Goal: Task Accomplishment & Management: Use online tool/utility

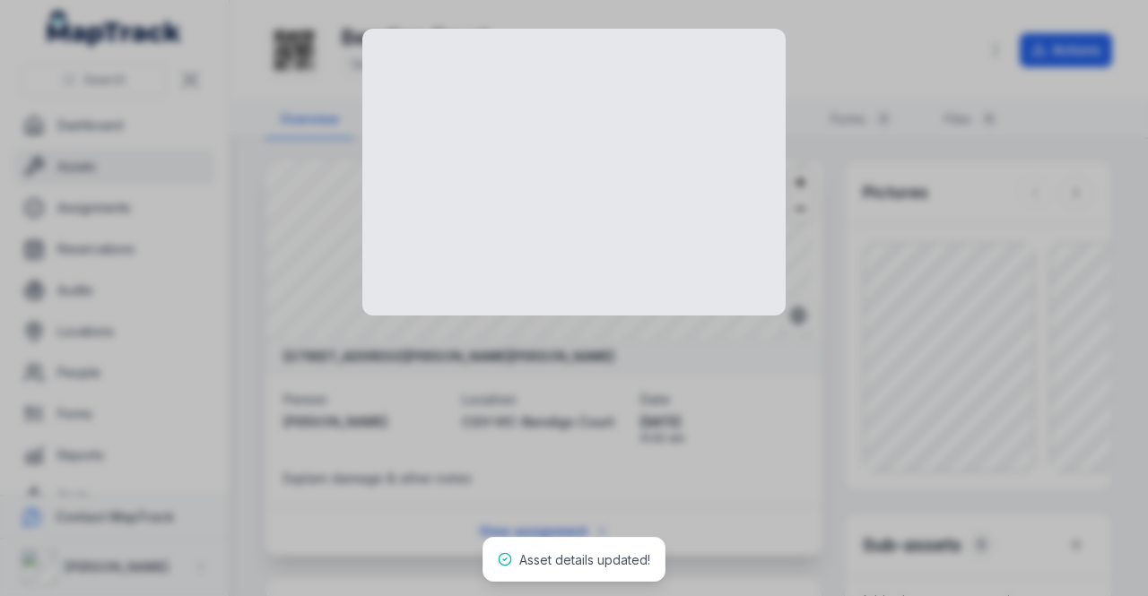
scroll to position [179, 0]
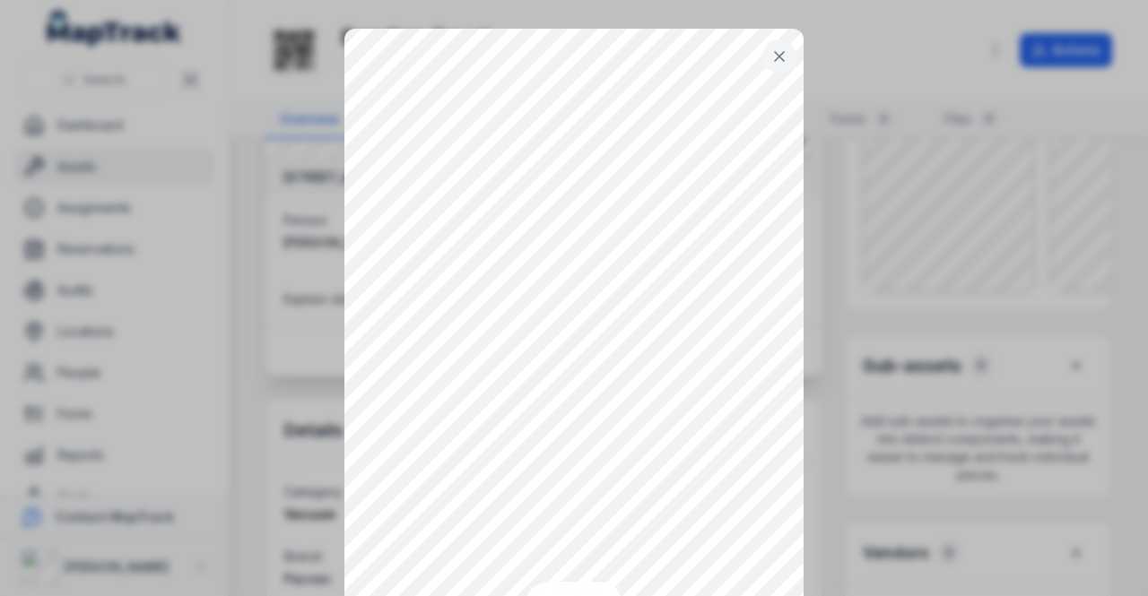
click at [1065, 229] on div at bounding box center [574, 298] width 1148 height 596
click at [762, 56] on button at bounding box center [779, 56] width 34 height 34
click at [762, 65] on button at bounding box center [779, 56] width 34 height 34
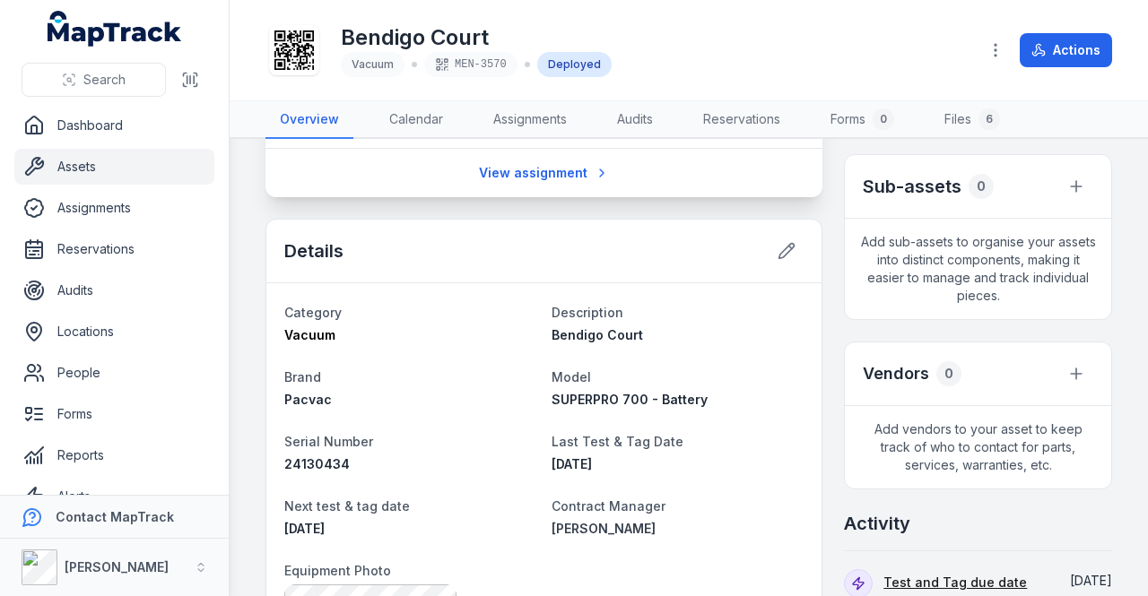
scroll to position [0, 0]
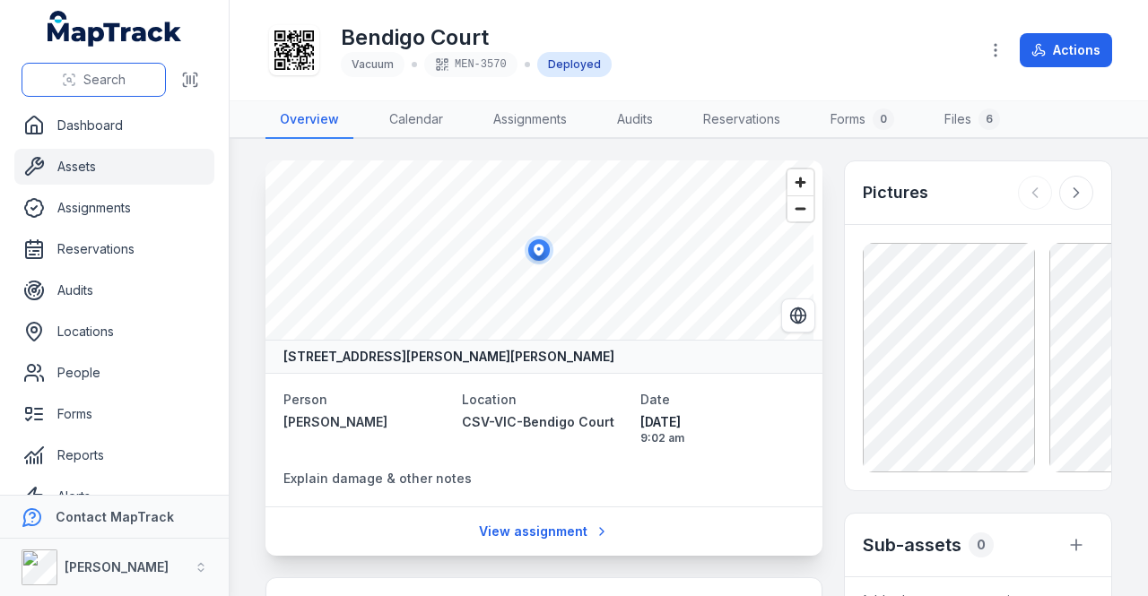
click at [77, 74] on button "Search" at bounding box center [94, 80] width 144 height 34
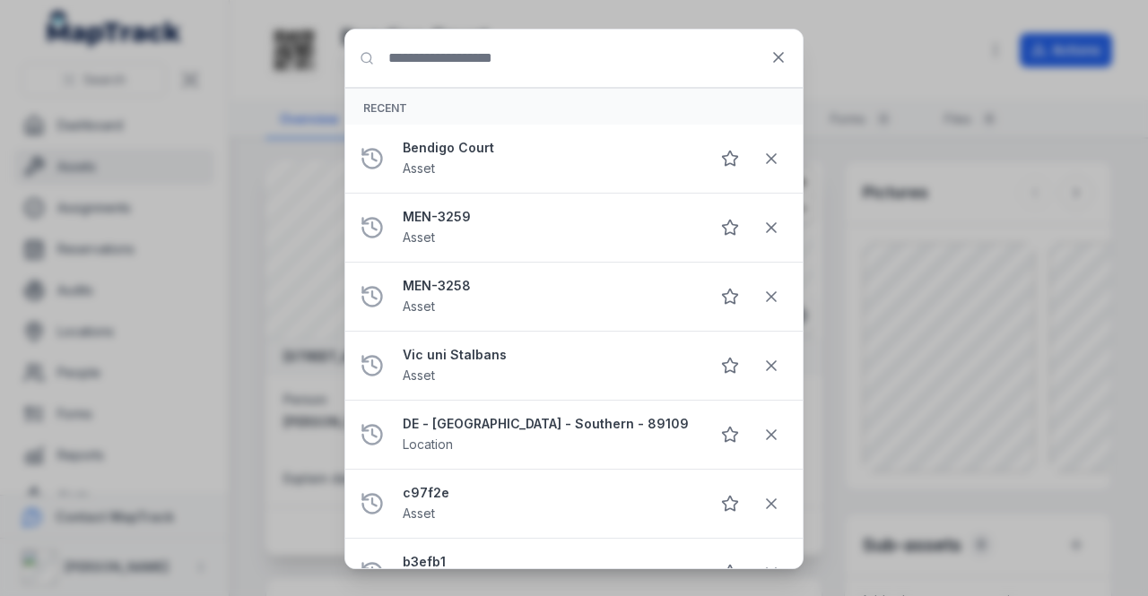
click at [423, 64] on input "Search for anything" at bounding box center [573, 58] width 457 height 57
type input "********"
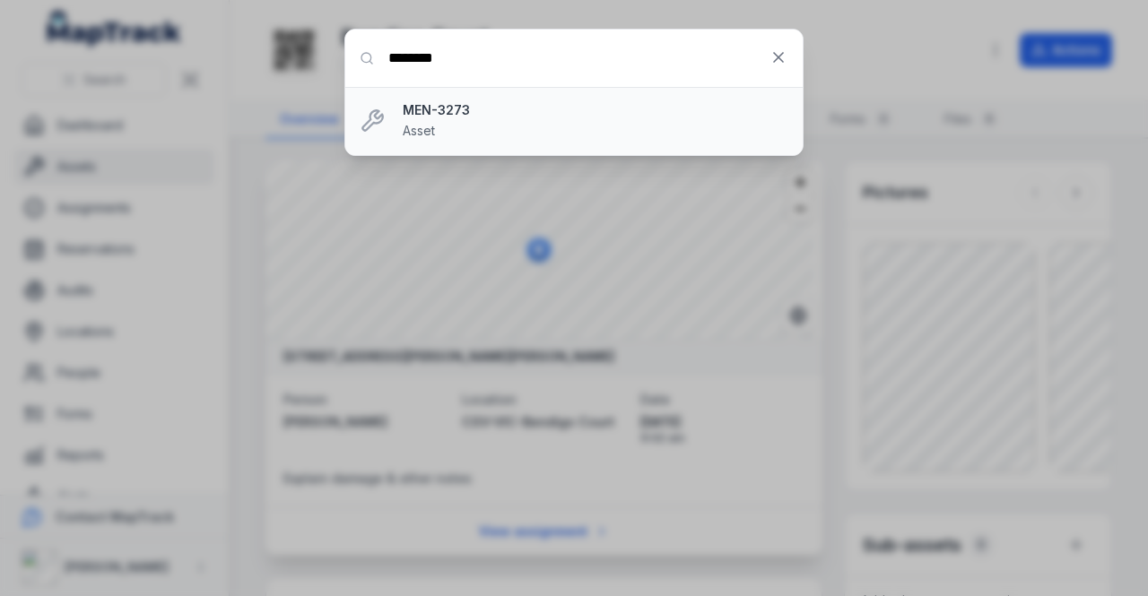
click at [472, 129] on div "MEN-3273 Asset" at bounding box center [596, 120] width 386 height 39
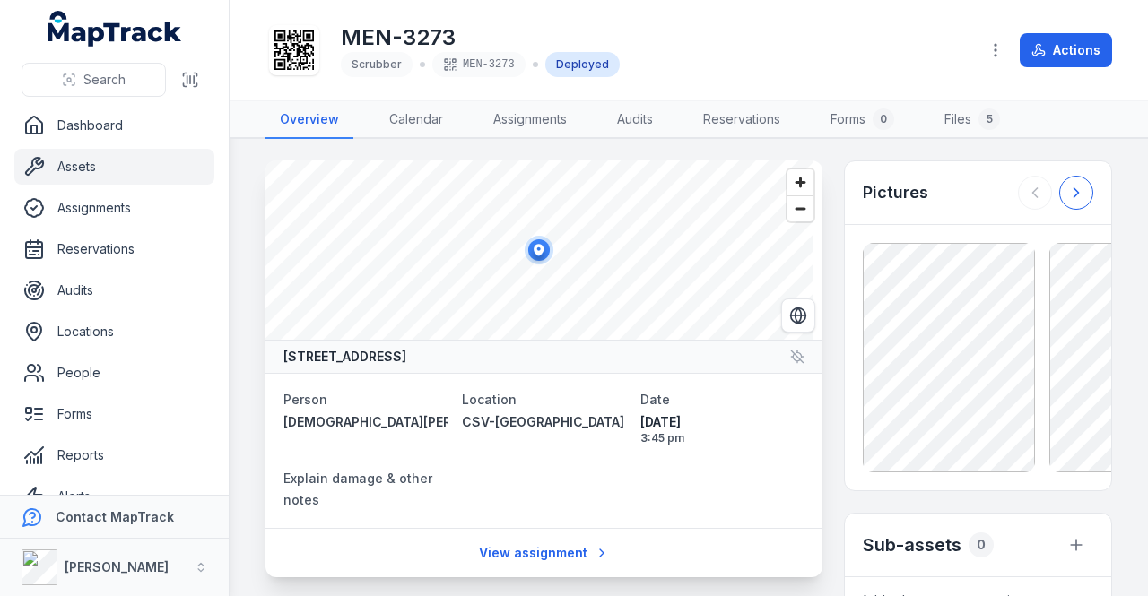
click at [1067, 194] on icon at bounding box center [1076, 193] width 18 height 18
click at [1067, 189] on icon at bounding box center [1076, 193] width 18 height 18
click at [1026, 195] on icon at bounding box center [1035, 193] width 18 height 18
click at [1059, 194] on button at bounding box center [1076, 193] width 34 height 34
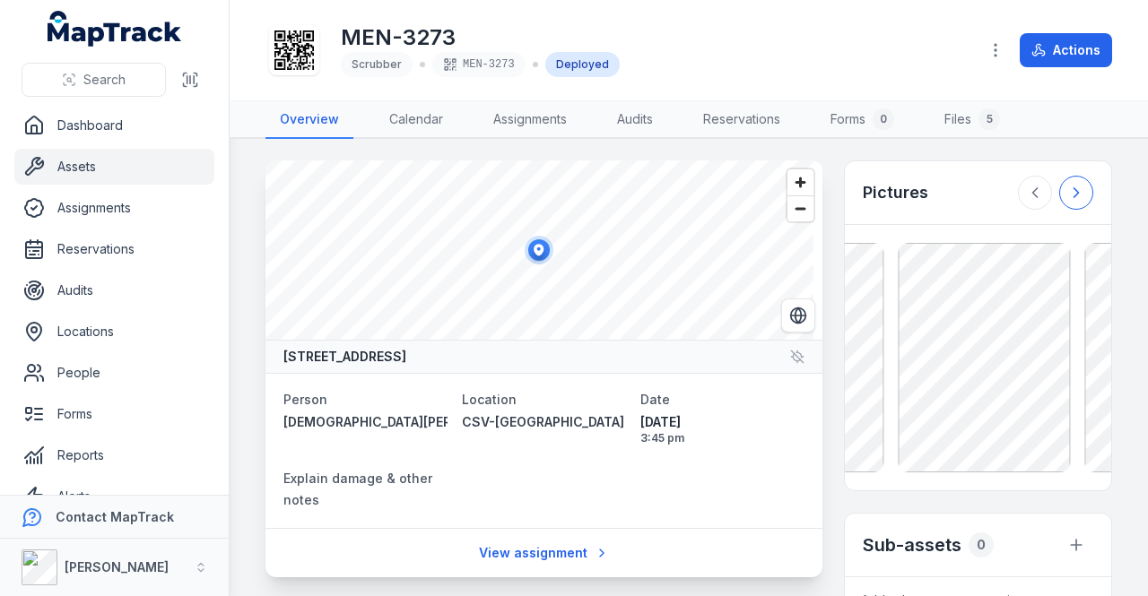
click at [1067, 194] on icon at bounding box center [1076, 193] width 18 height 18
click at [1054, 194] on div at bounding box center [1055, 193] width 75 height 34
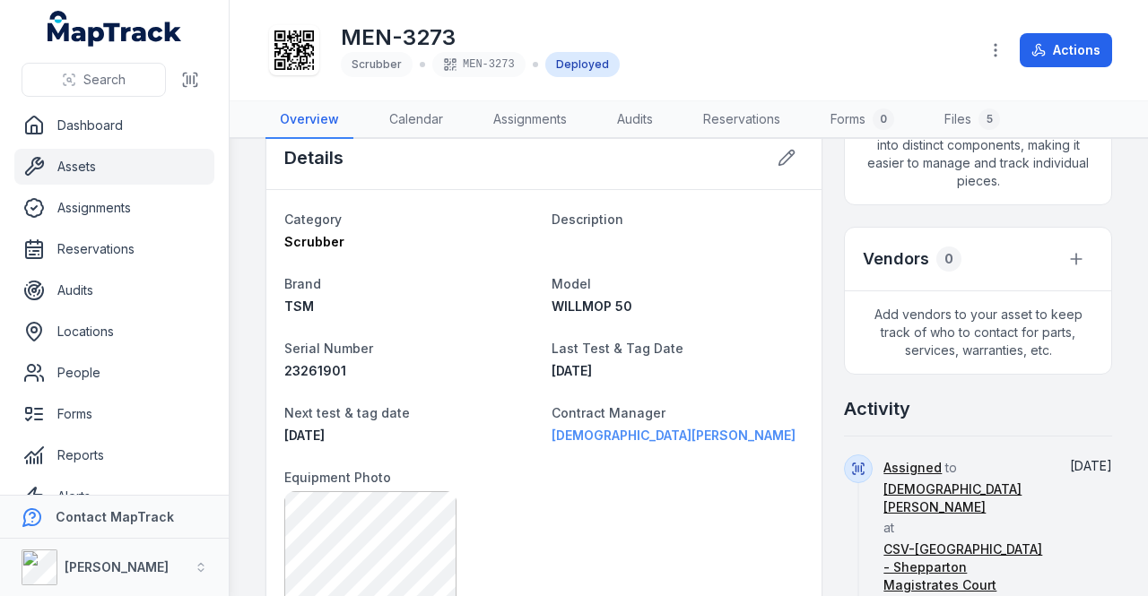
scroll to position [538, 0]
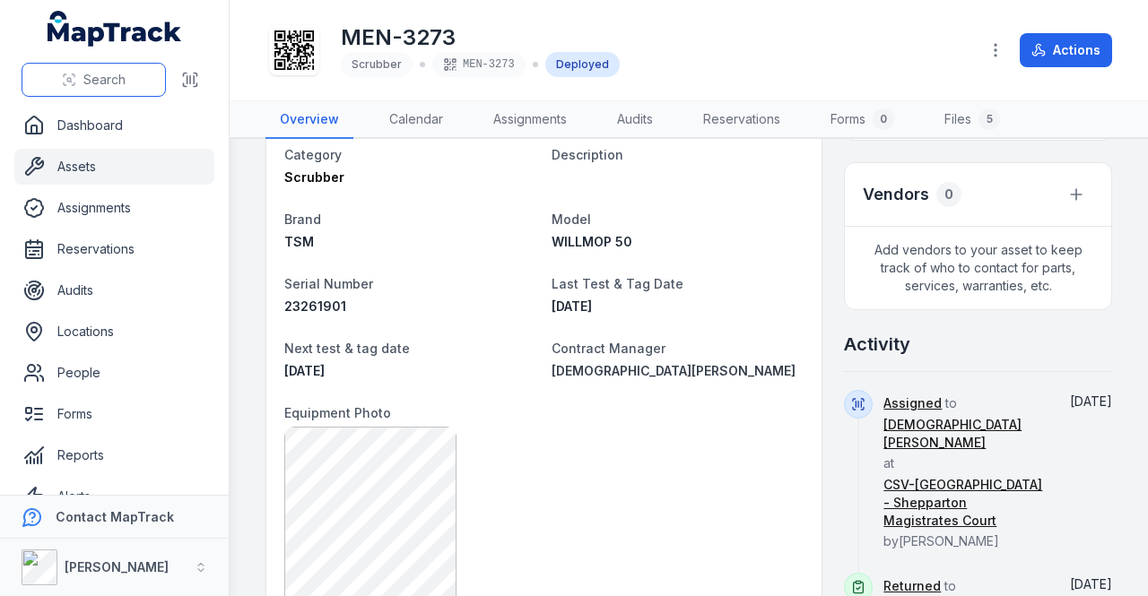
click at [90, 72] on span "Search" at bounding box center [104, 80] width 42 height 18
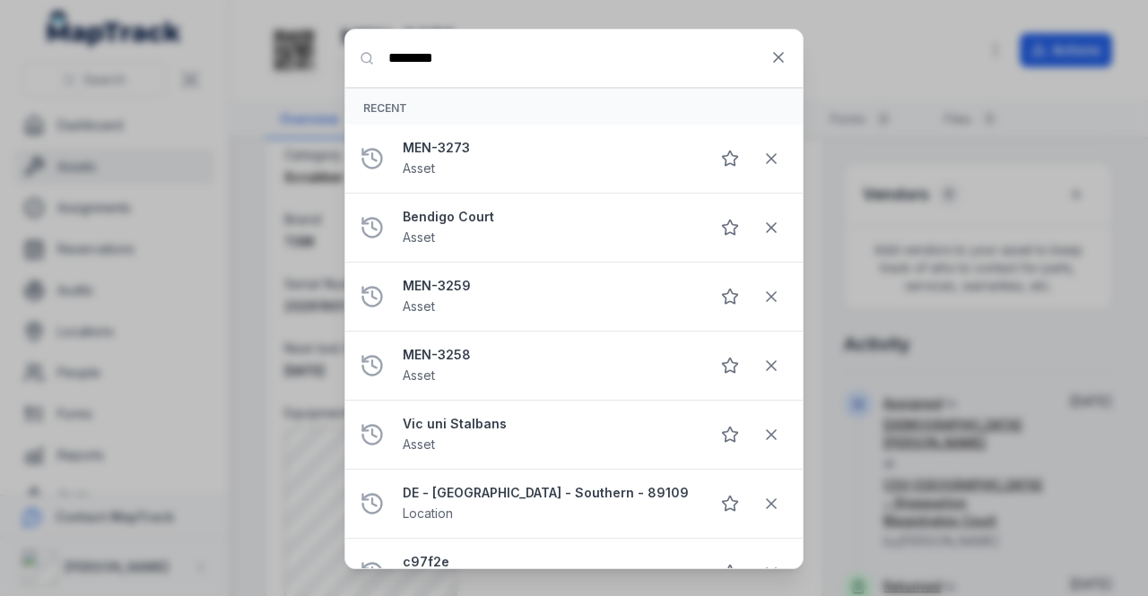
type input "********"
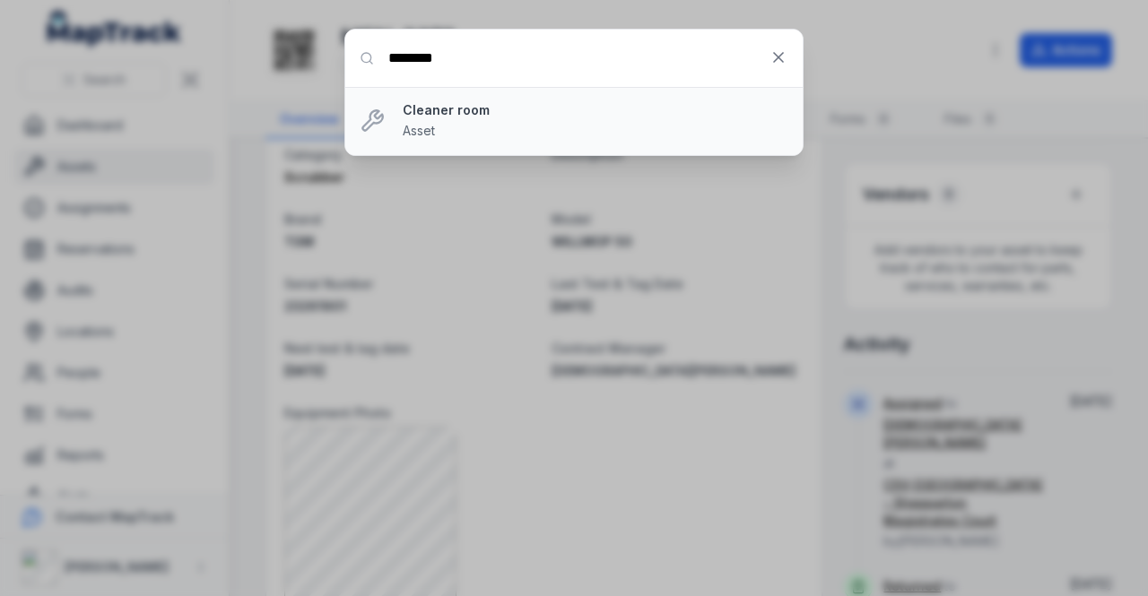
click at [472, 112] on strong "Cleaner room" at bounding box center [596, 110] width 386 height 18
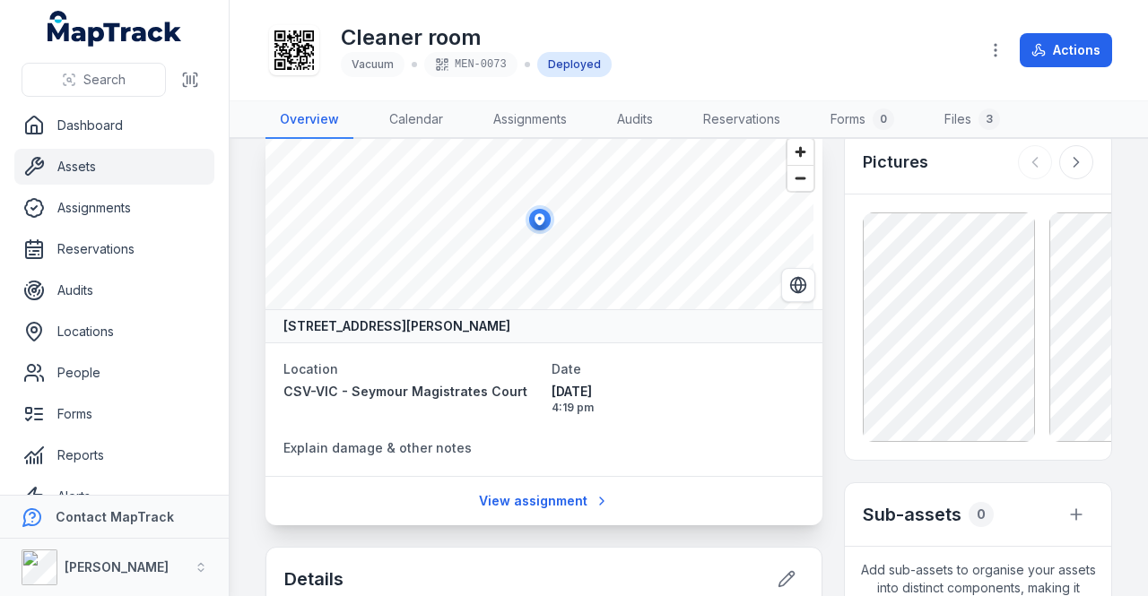
scroll to position [2, 0]
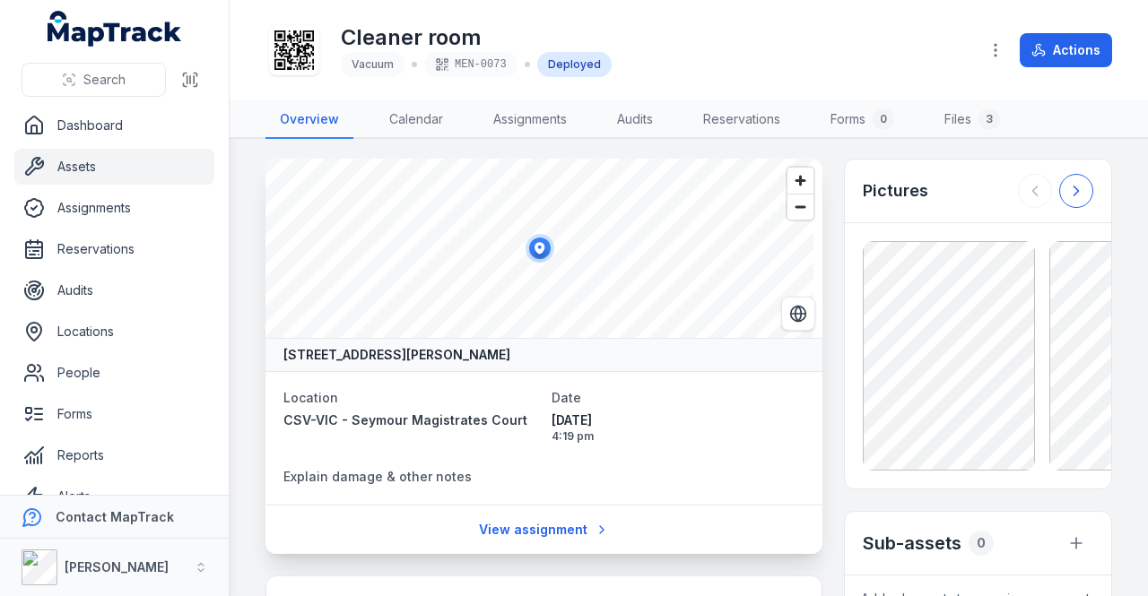
click at [1070, 187] on icon at bounding box center [1076, 191] width 18 height 18
click at [1026, 190] on icon at bounding box center [1035, 191] width 18 height 18
click at [1072, 193] on button at bounding box center [1076, 191] width 34 height 34
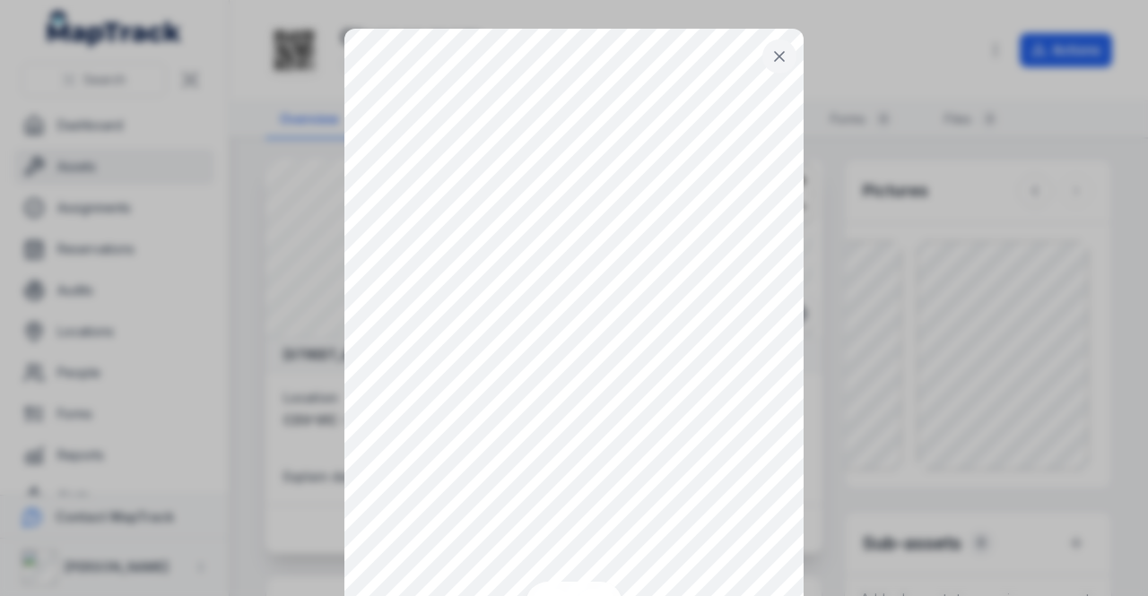
click at [770, 55] on icon at bounding box center [779, 57] width 18 height 18
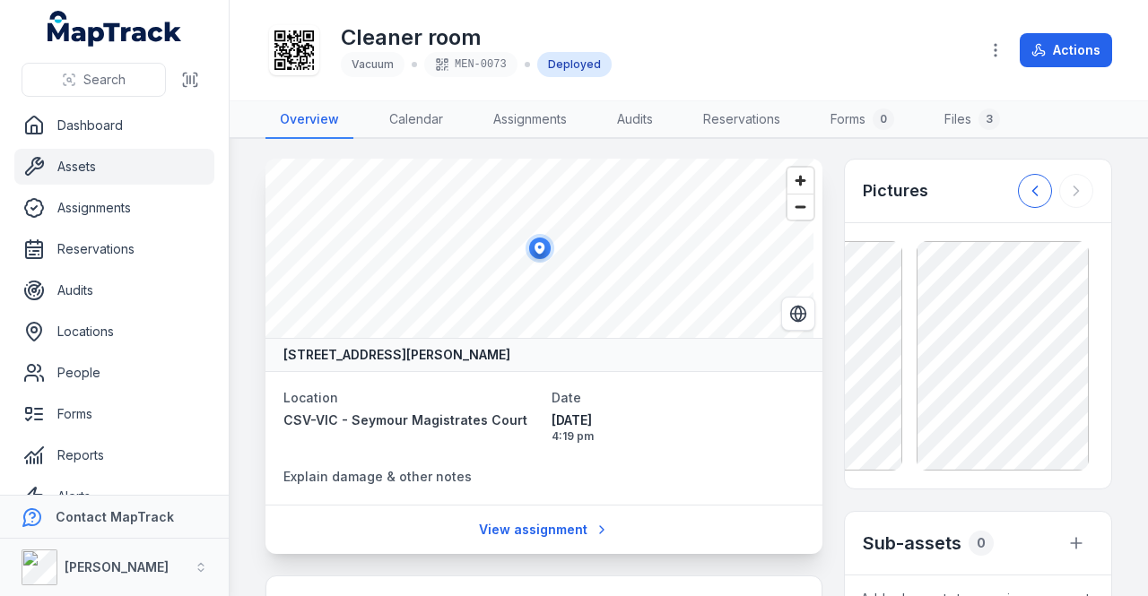
click at [1026, 193] on icon at bounding box center [1035, 191] width 18 height 18
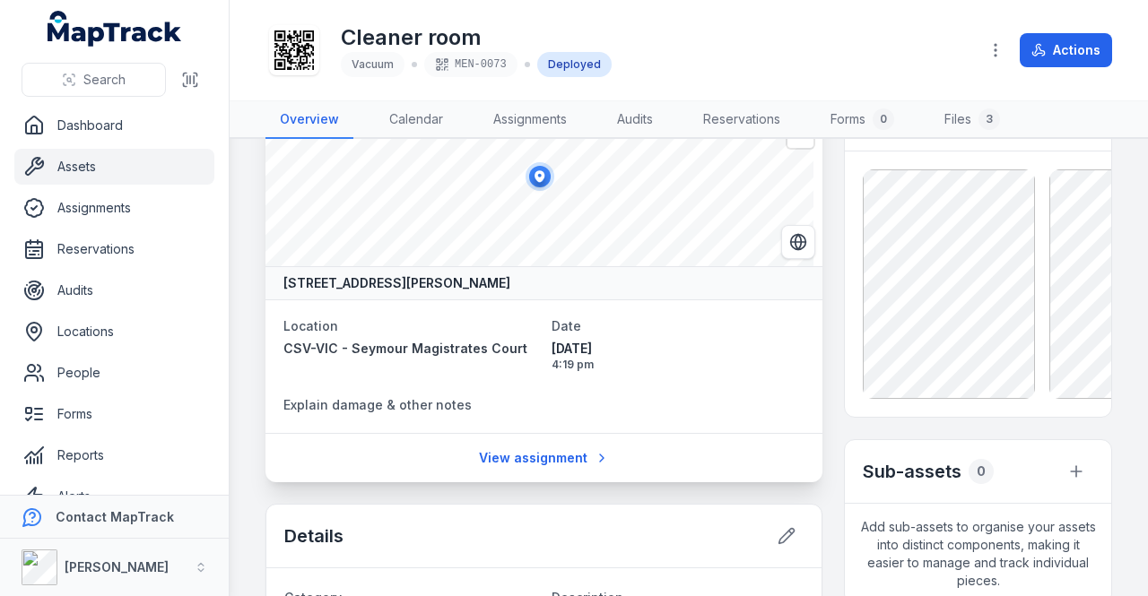
scroll to position [0, 0]
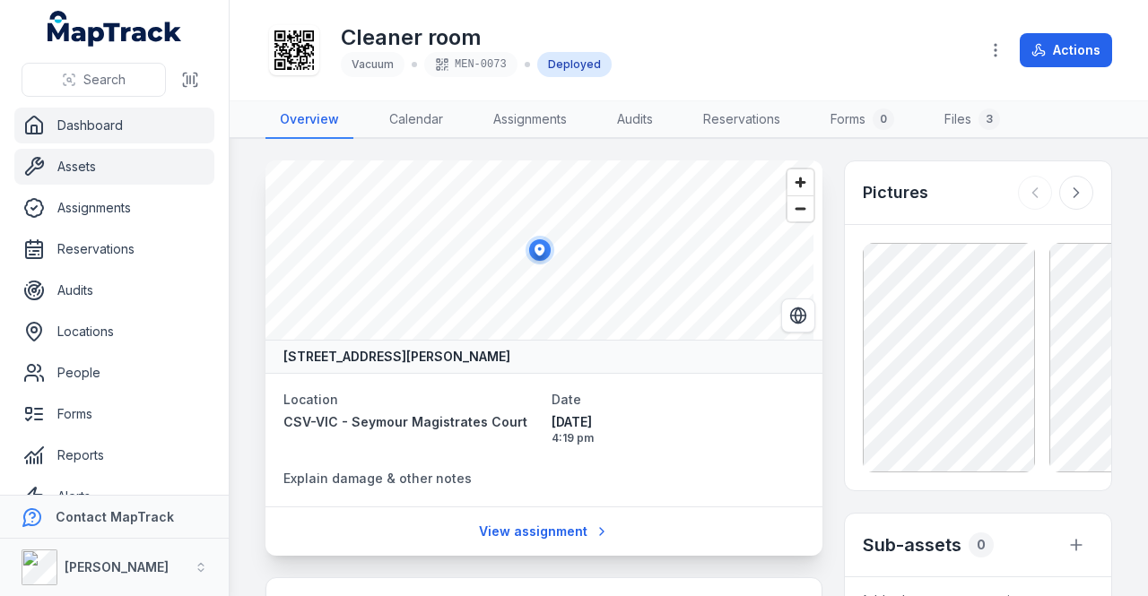
click at [119, 130] on link "Dashboard" at bounding box center [114, 126] width 200 height 36
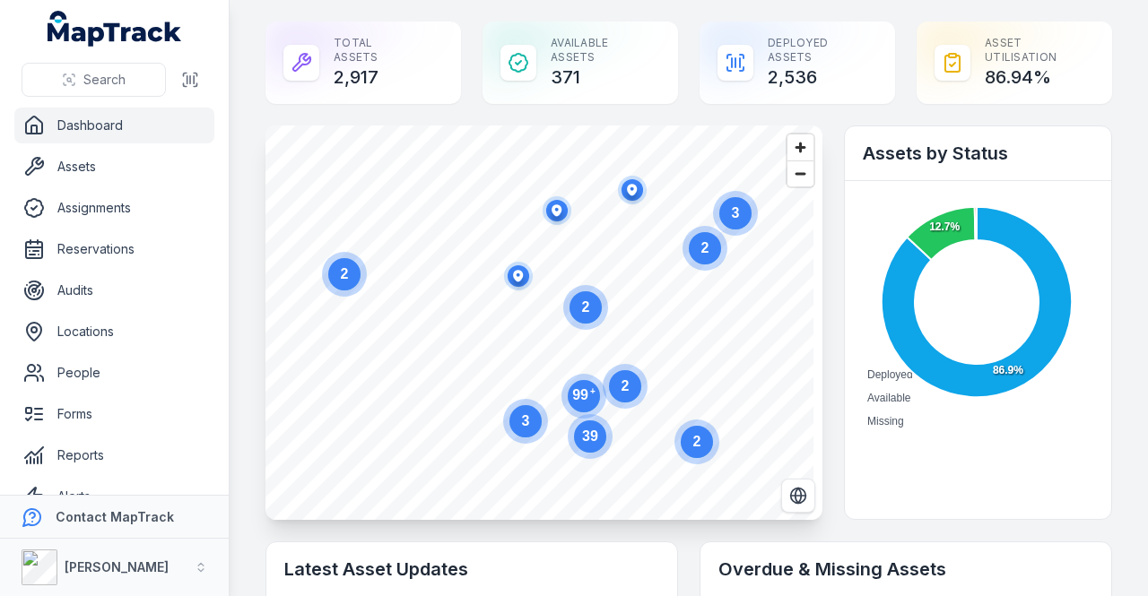
click at [94, 132] on link "Dashboard" at bounding box center [114, 126] width 200 height 36
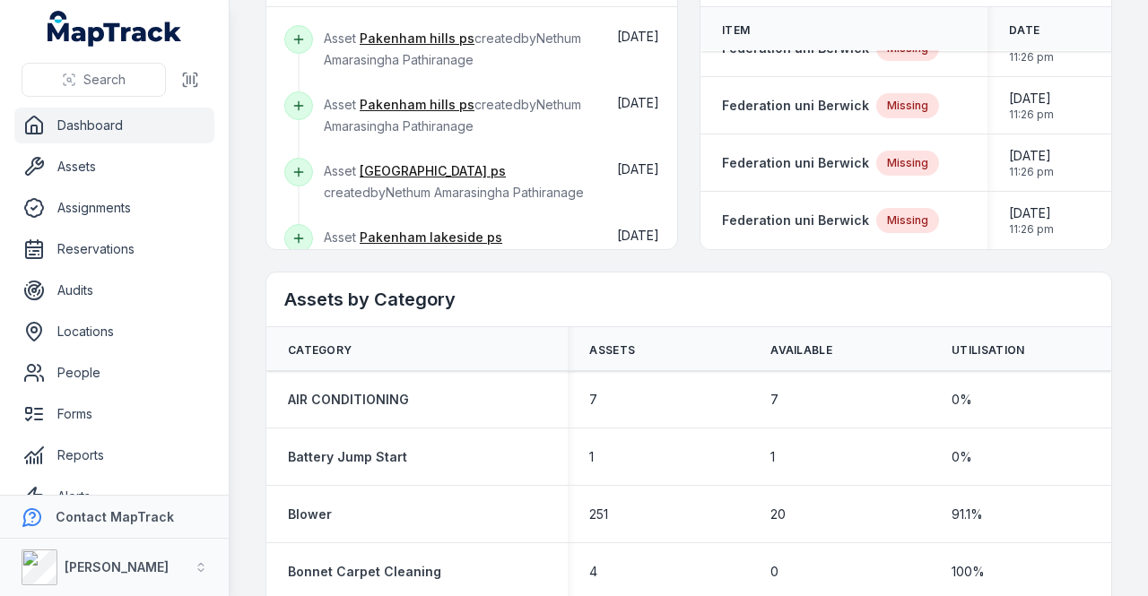
scroll to position [807, 0]
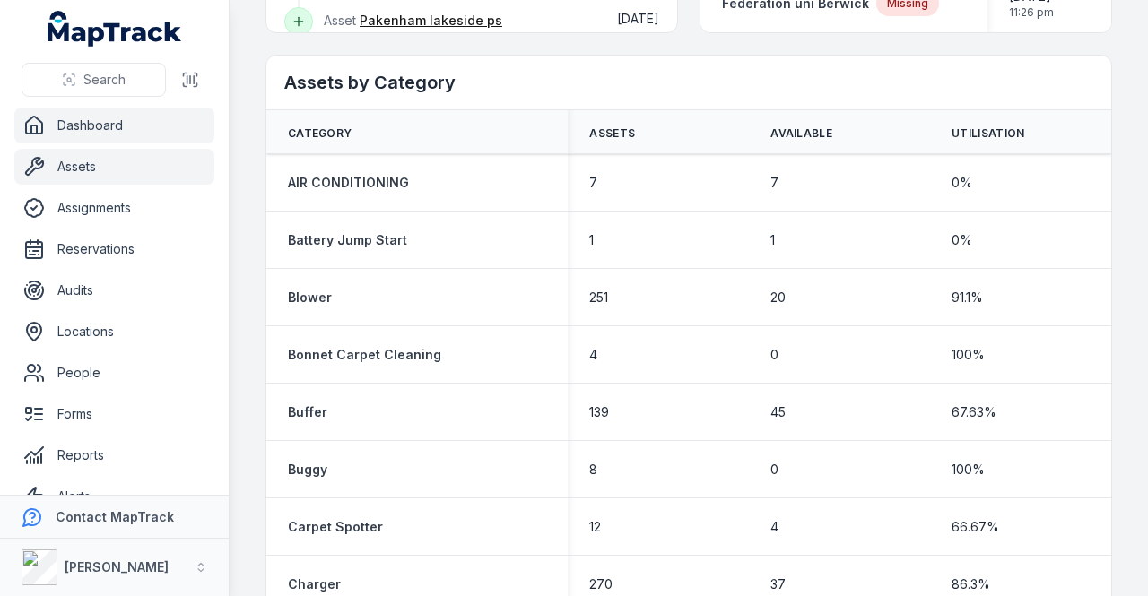
click at [99, 177] on link "Assets" at bounding box center [114, 167] width 200 height 36
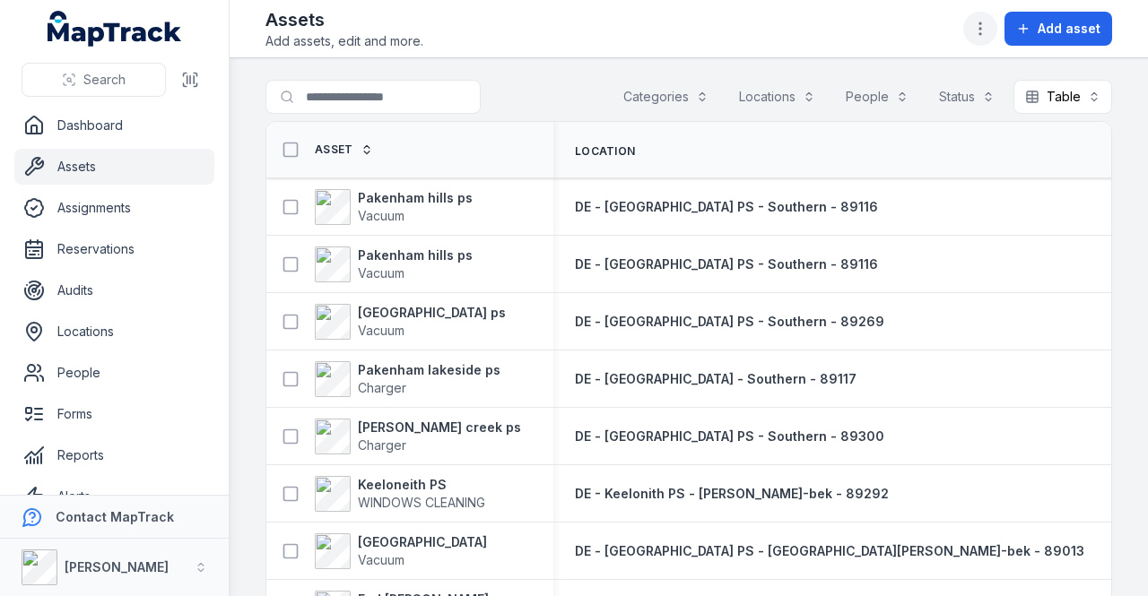
click at [977, 32] on icon "button" at bounding box center [980, 29] width 18 height 18
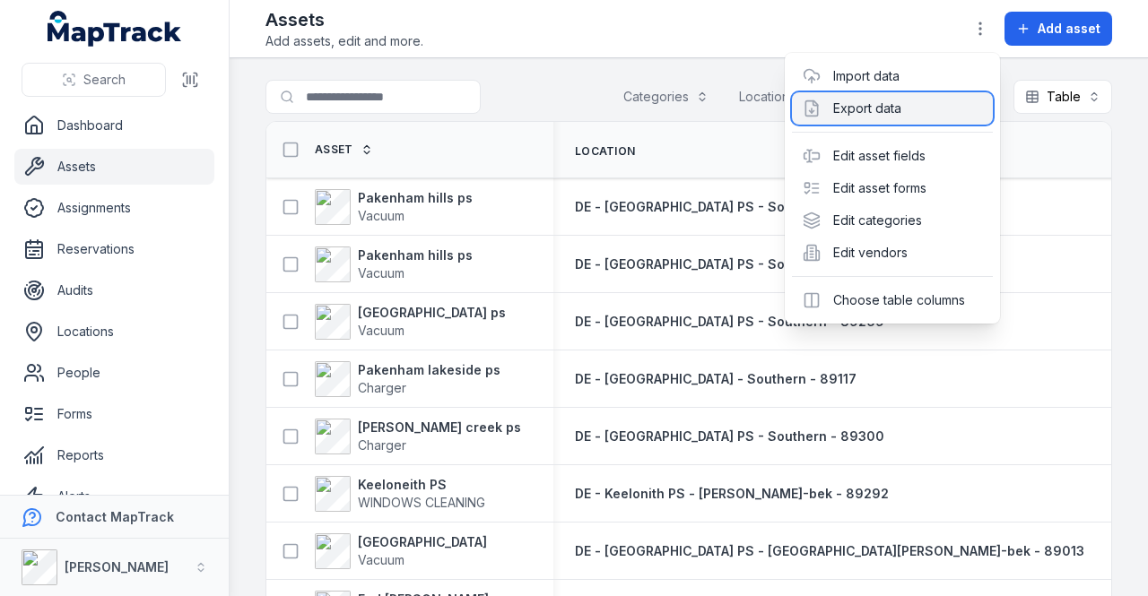
click at [864, 109] on div "Export data" at bounding box center [892, 108] width 201 height 32
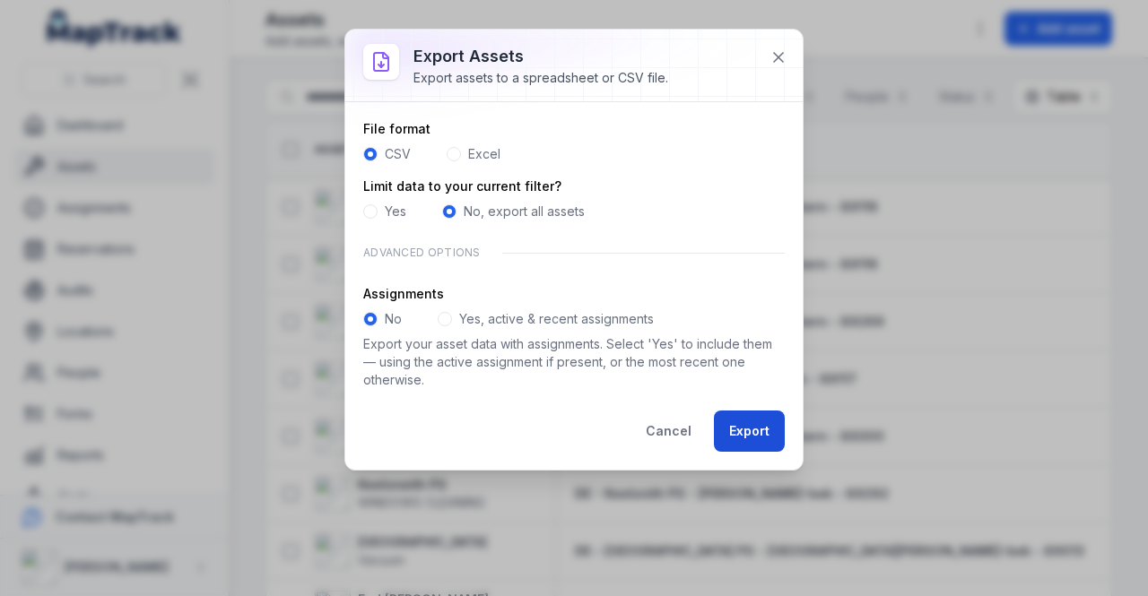
click at [760, 430] on button "Export" at bounding box center [749, 431] width 71 height 41
click at [748, 438] on button "Export" at bounding box center [749, 431] width 71 height 41
